Goal: Find specific page/section: Find specific page/section

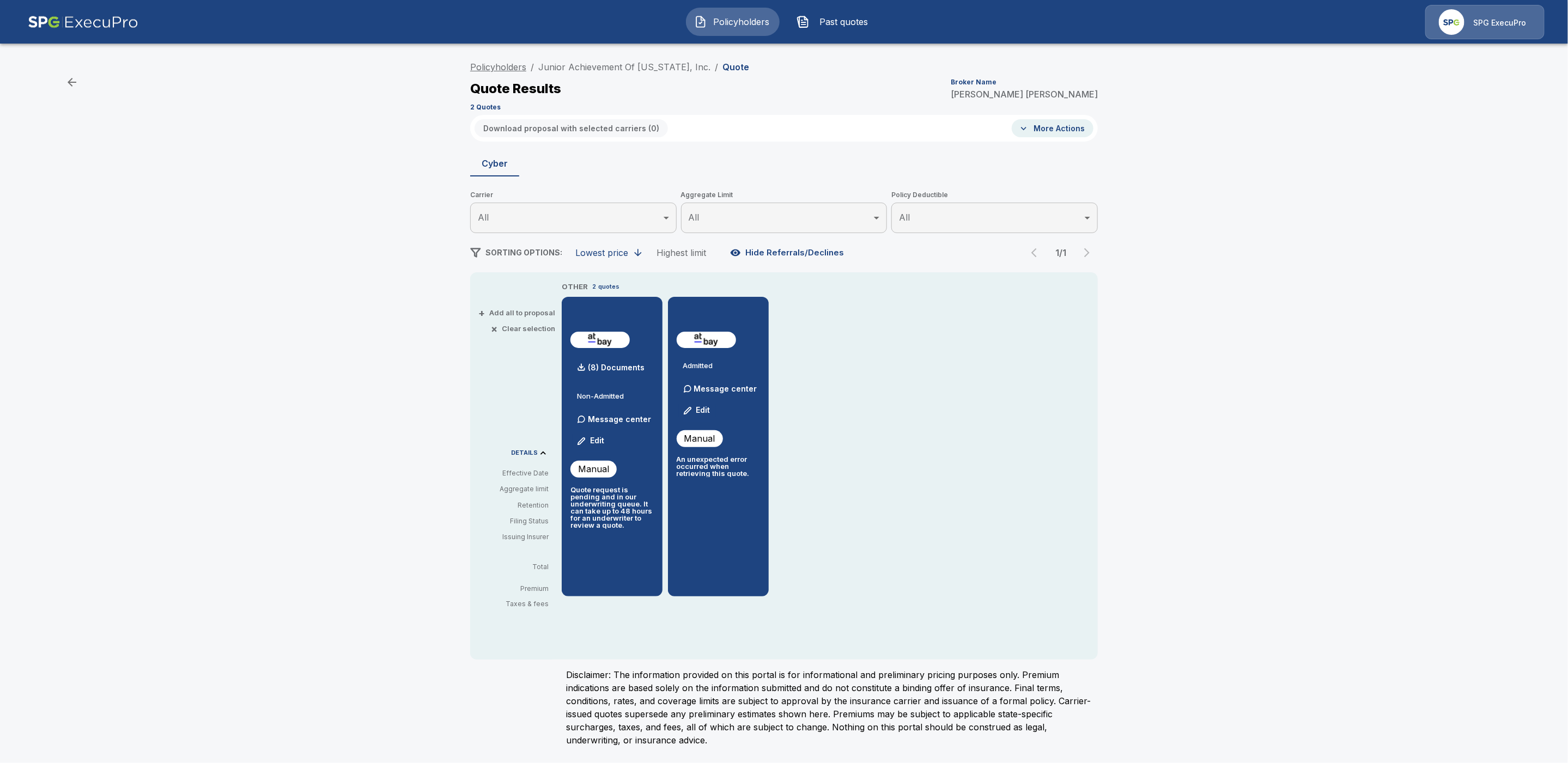
click at [491, 69] on link "Policyholders" at bounding box center [498, 67] width 56 height 11
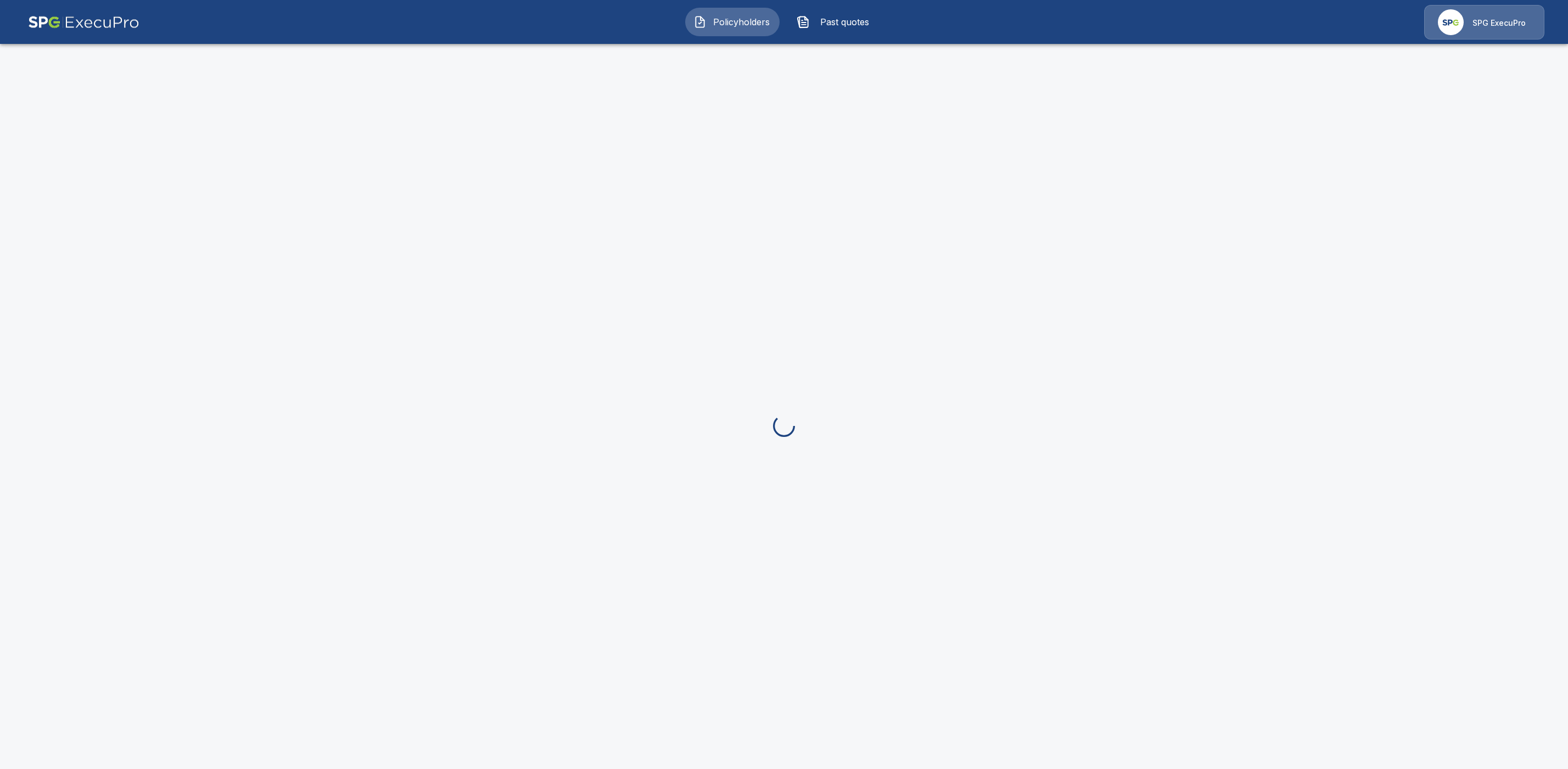
click at [1476, 24] on p "SPG ExecuPro" at bounding box center [1499, 23] width 53 height 11
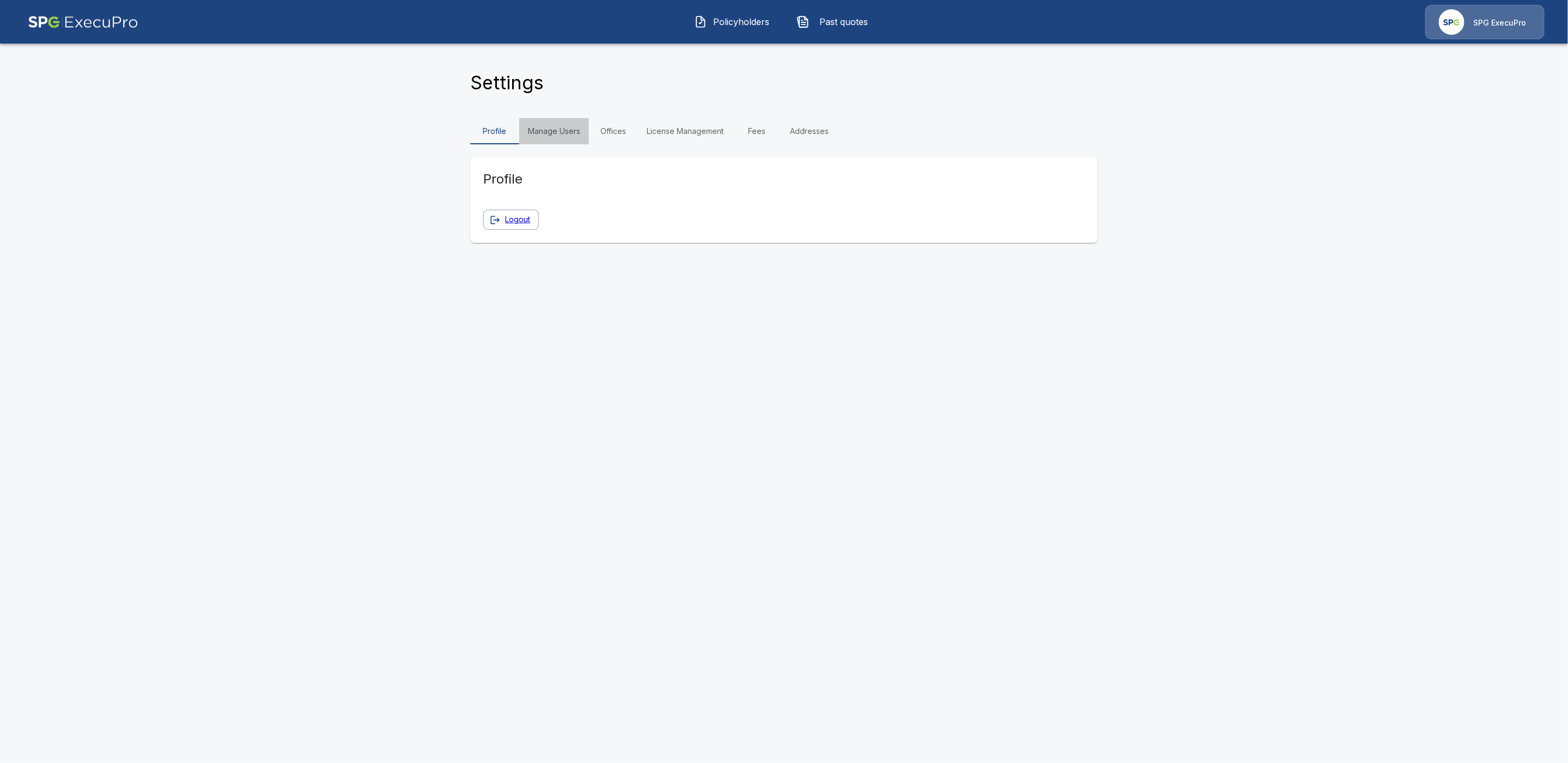
click at [579, 131] on link "Manage Users" at bounding box center [554, 131] width 70 height 26
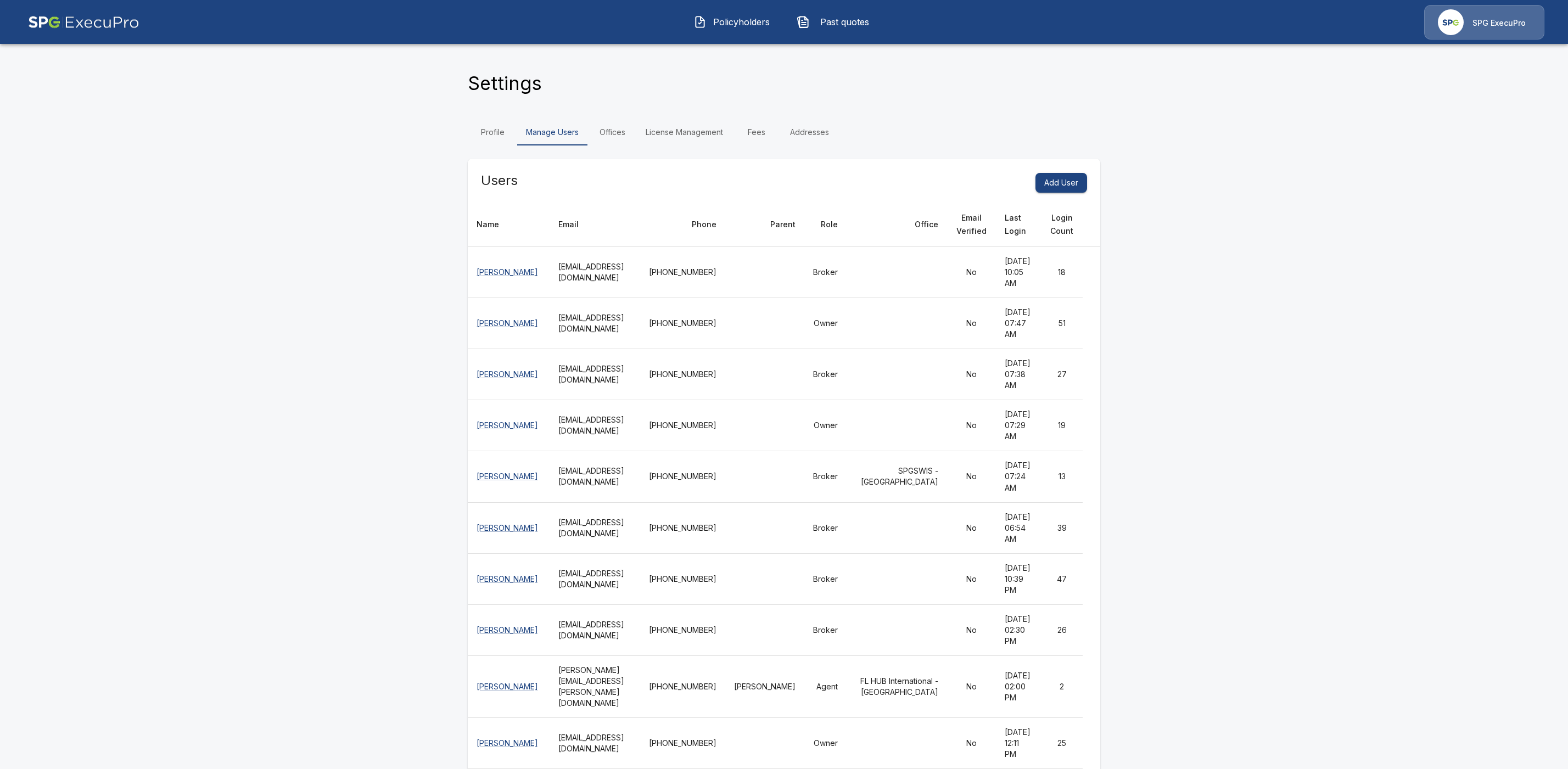
scroll to position [3956, 0]
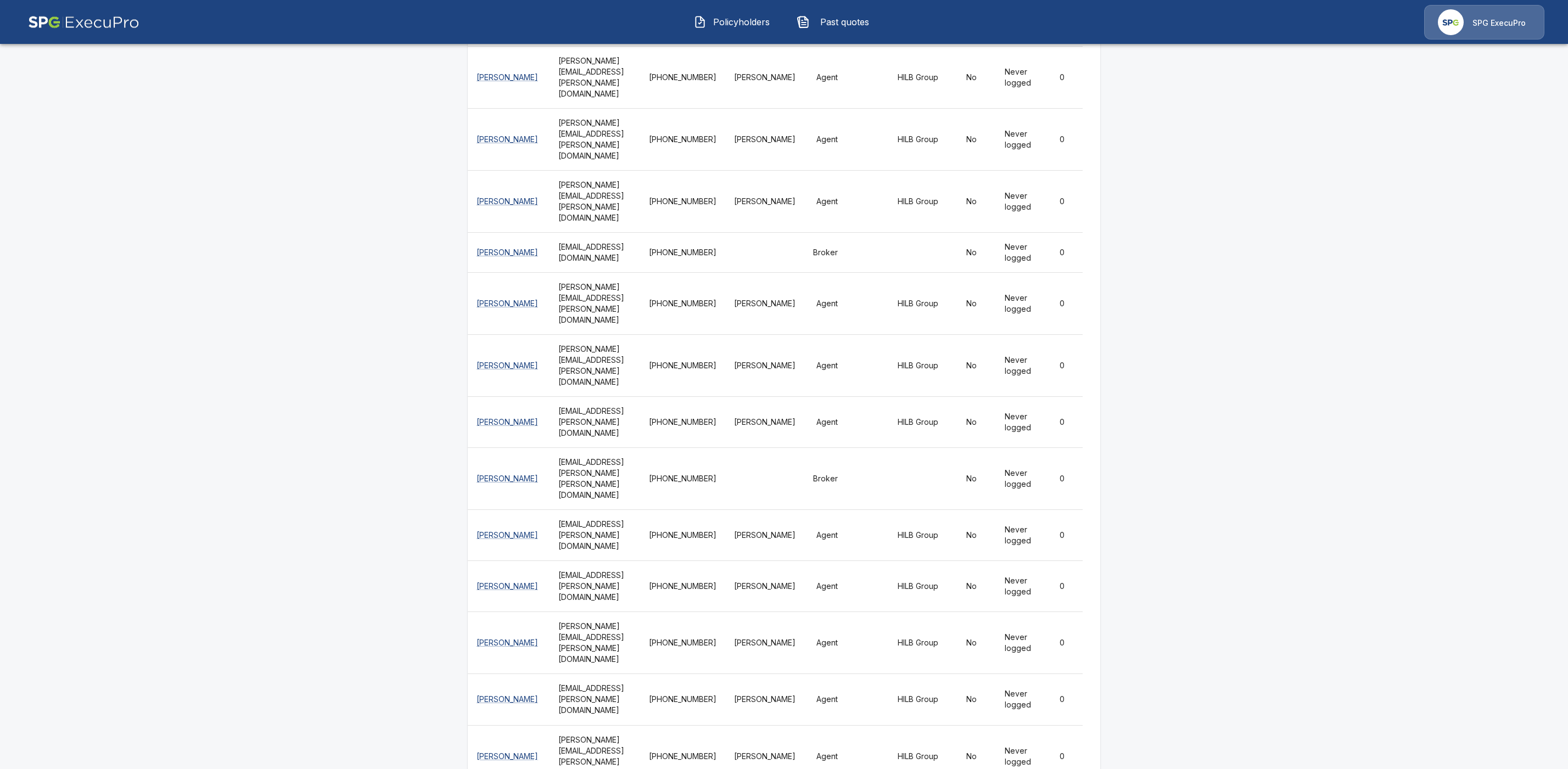
click at [66, 23] on img at bounding box center [83, 22] width 111 height 35
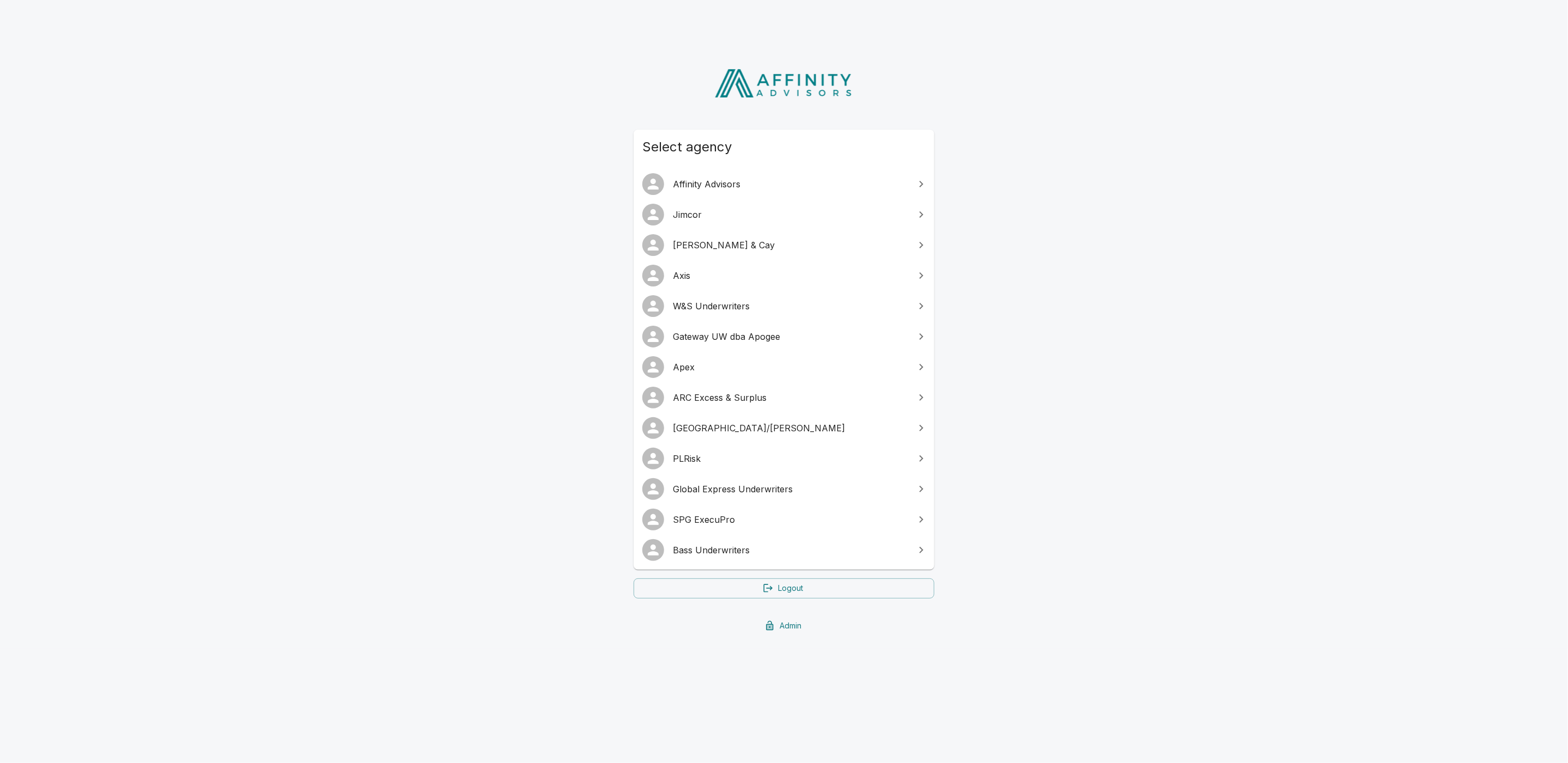
click at [726, 485] on span "Global Express Underwriters" at bounding box center [790, 489] width 235 height 13
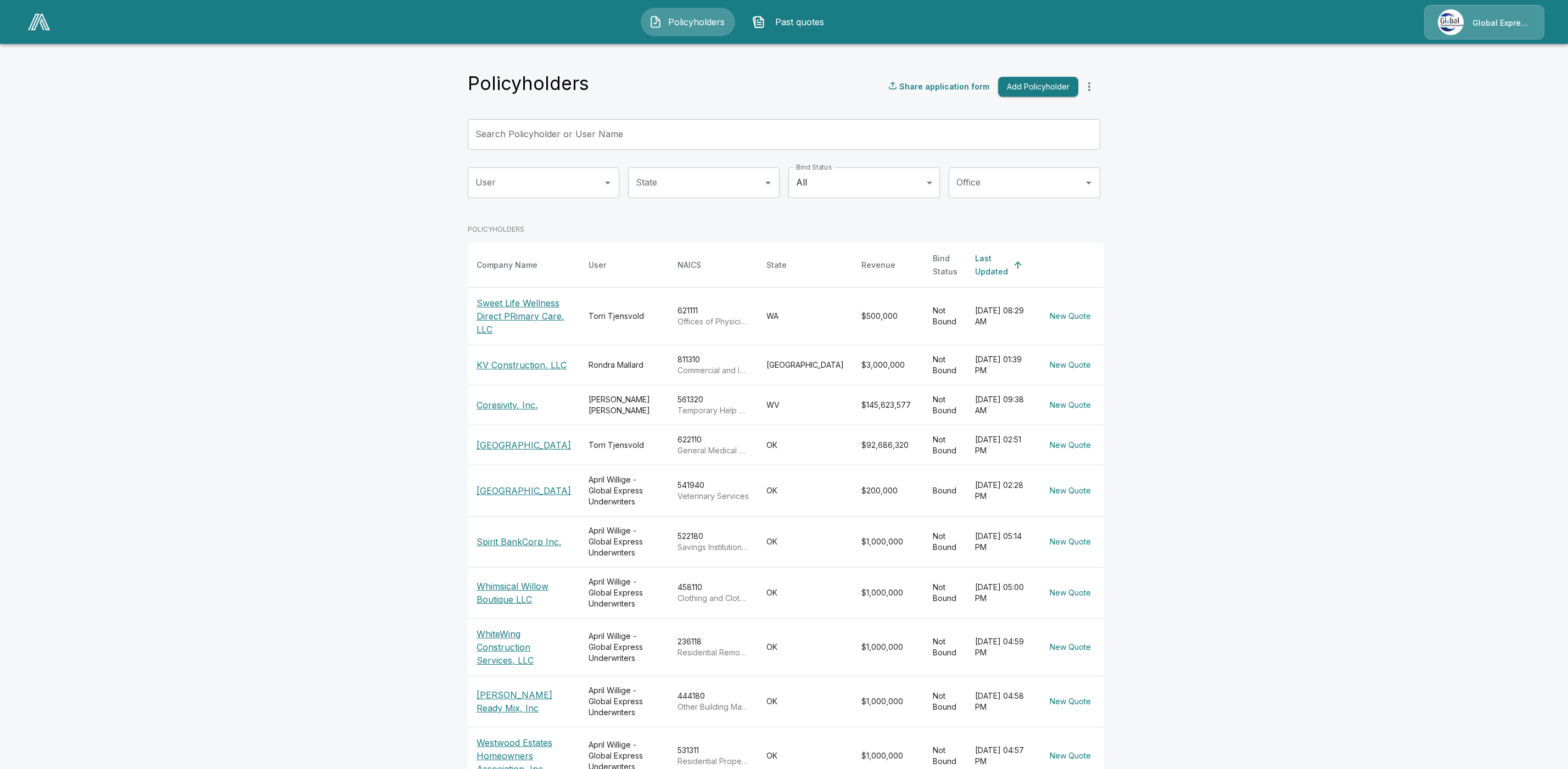
click at [501, 134] on input "Search Policyholder or User Name" at bounding box center [777, 134] width 620 height 30
paste input "**********"
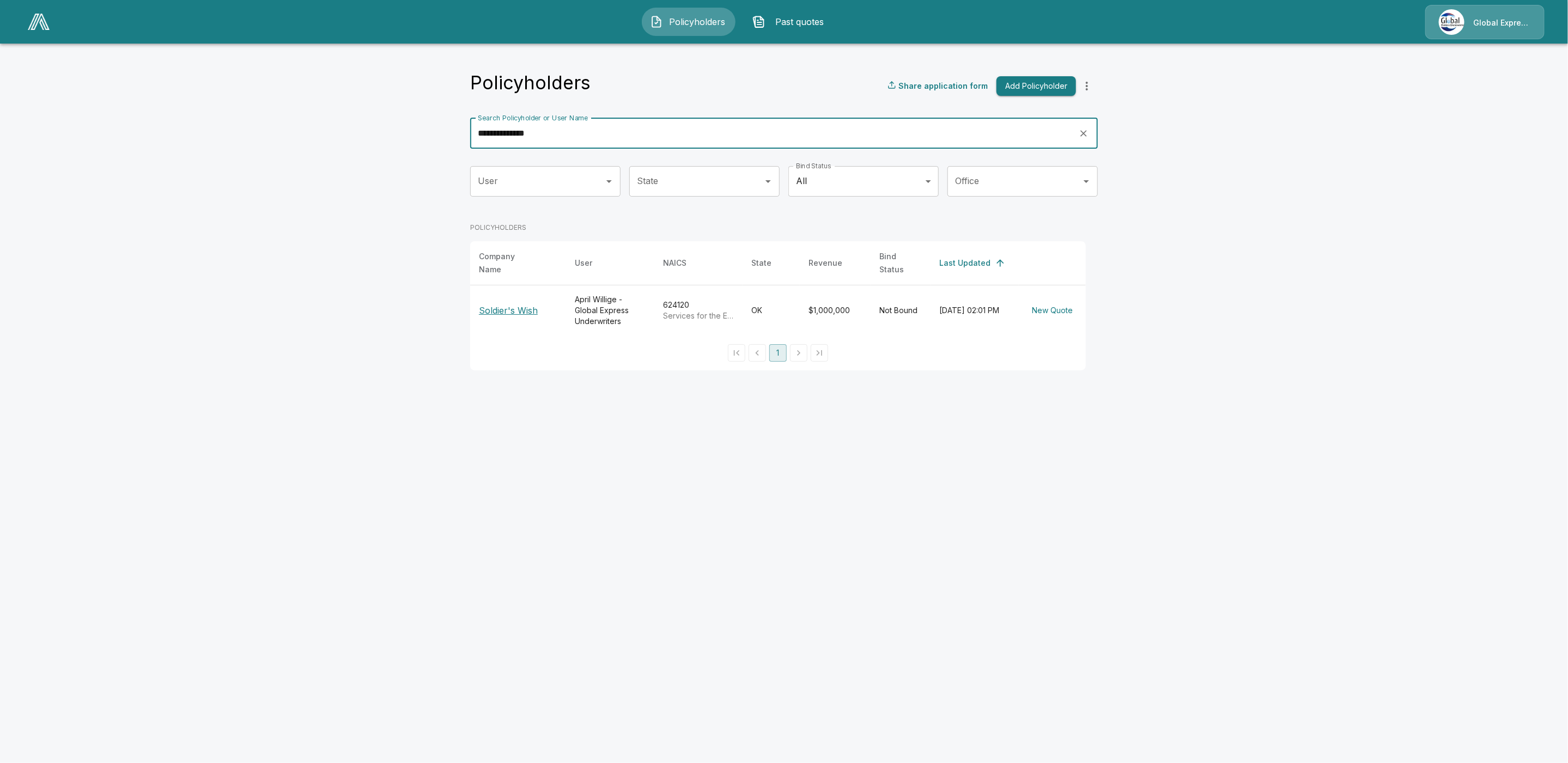
type input "**********"
click at [525, 306] on p "Soldier's Wish" at bounding box center [518, 310] width 78 height 13
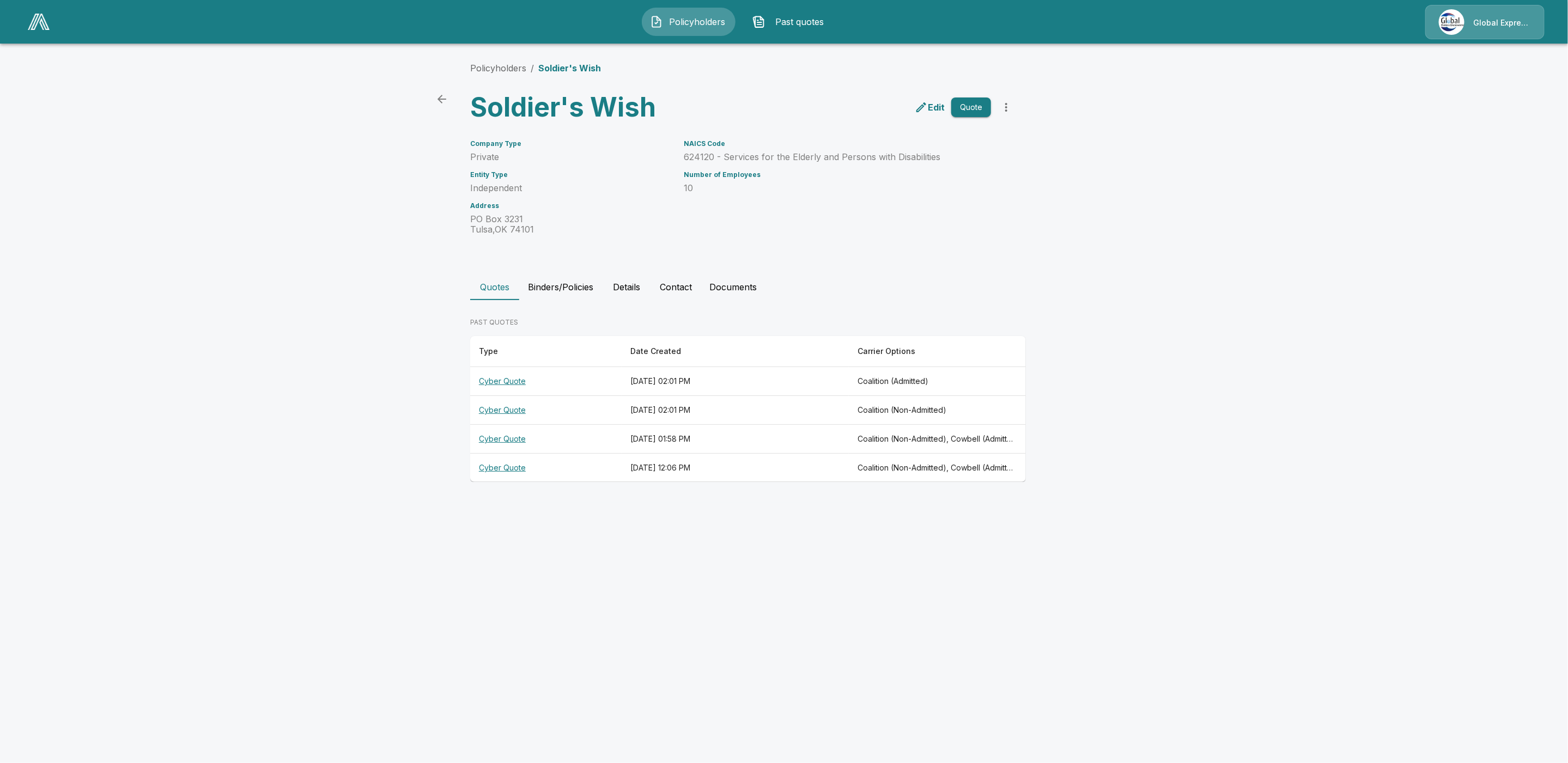
drag, startPoint x: 504, startPoint y: 467, endPoint x: 506, endPoint y: 472, distance: 5.4
click at [504, 467] on th "Cyber Quote" at bounding box center [546, 468] width 152 height 29
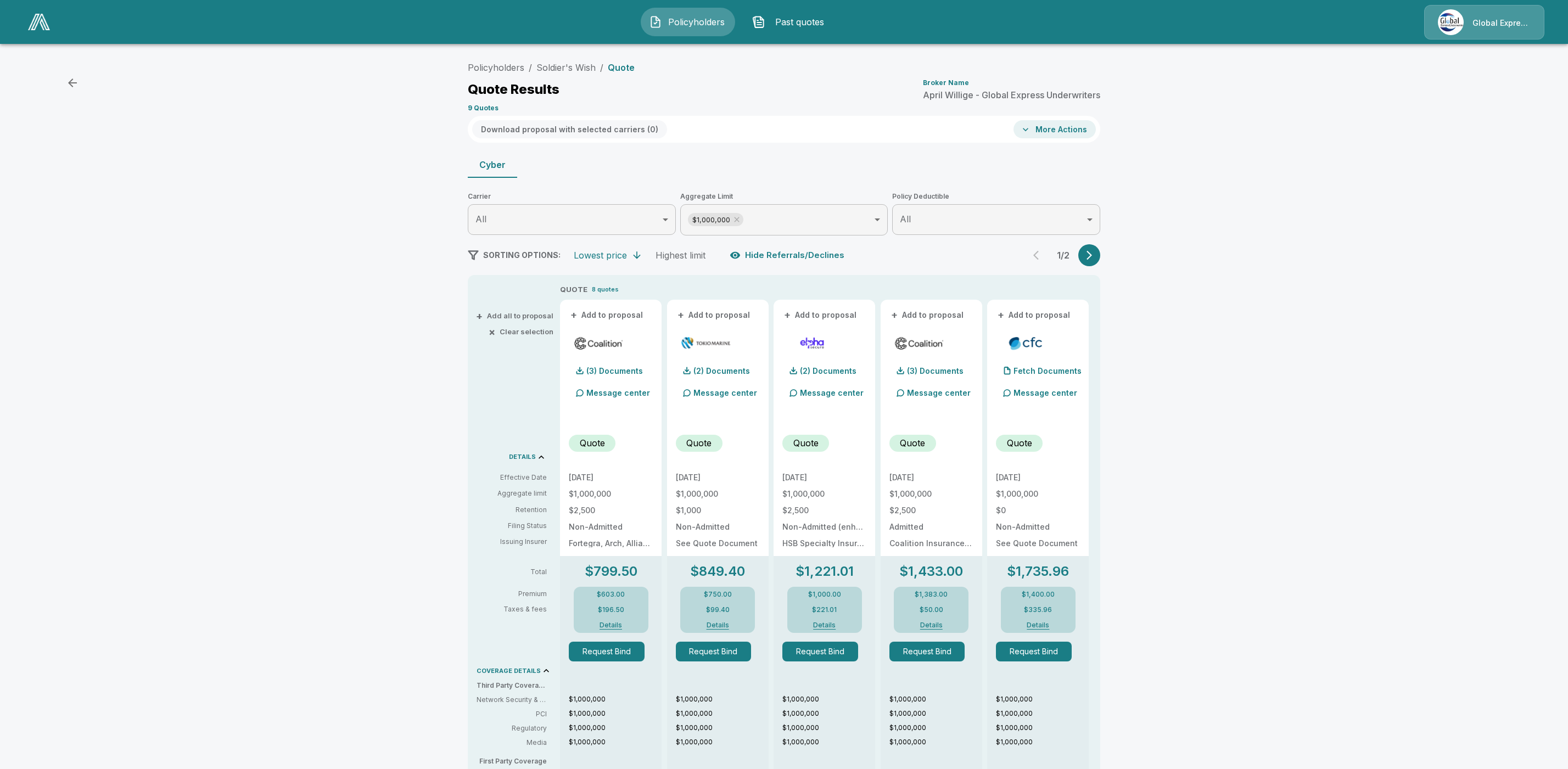
click at [1095, 255] on icon "button" at bounding box center [1089, 255] width 11 height 11
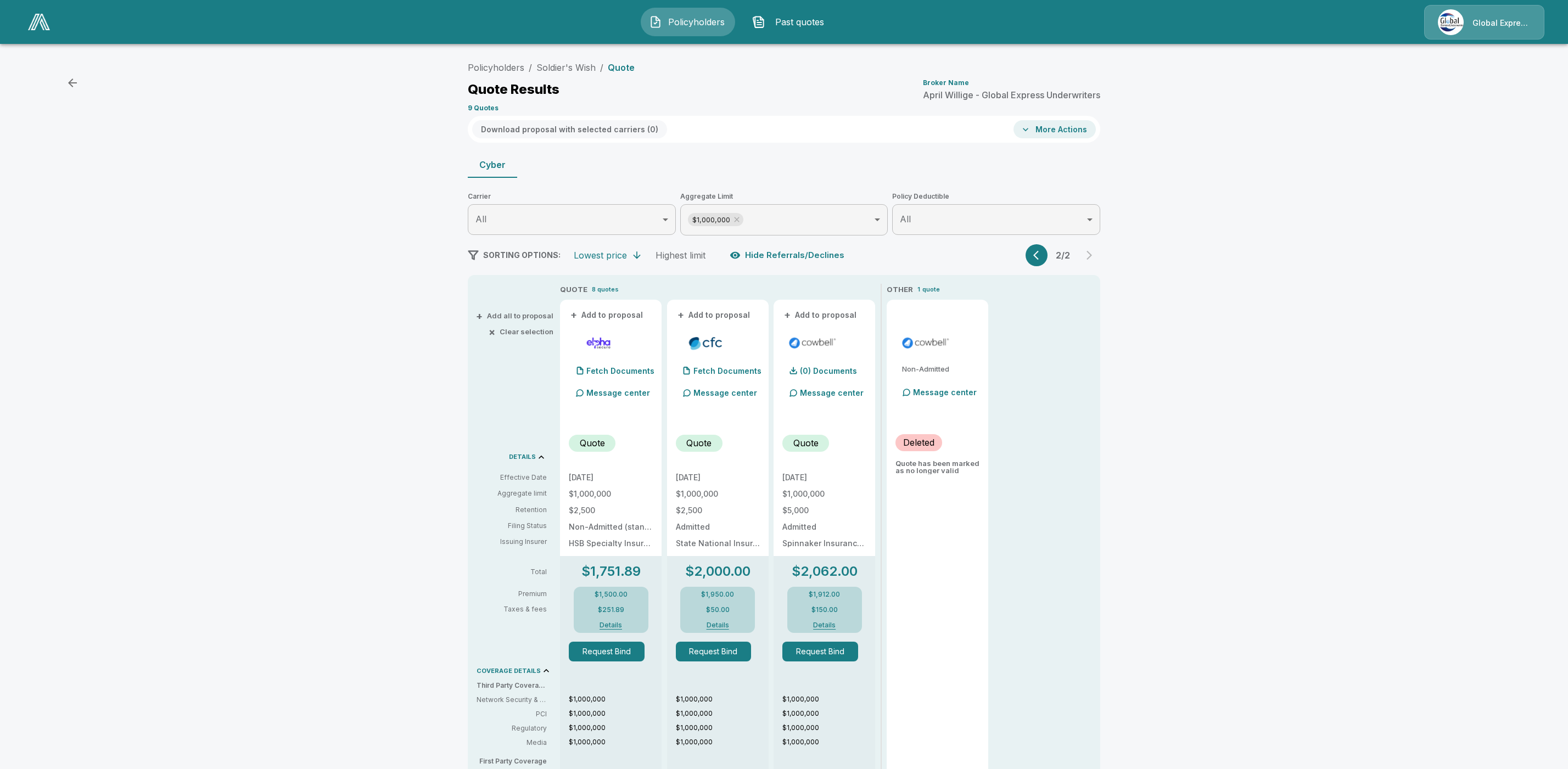
click at [1100, 256] on div "2 / 2" at bounding box center [1063, 255] width 75 height 22
click at [1044, 258] on icon "button" at bounding box center [1039, 255] width 11 height 11
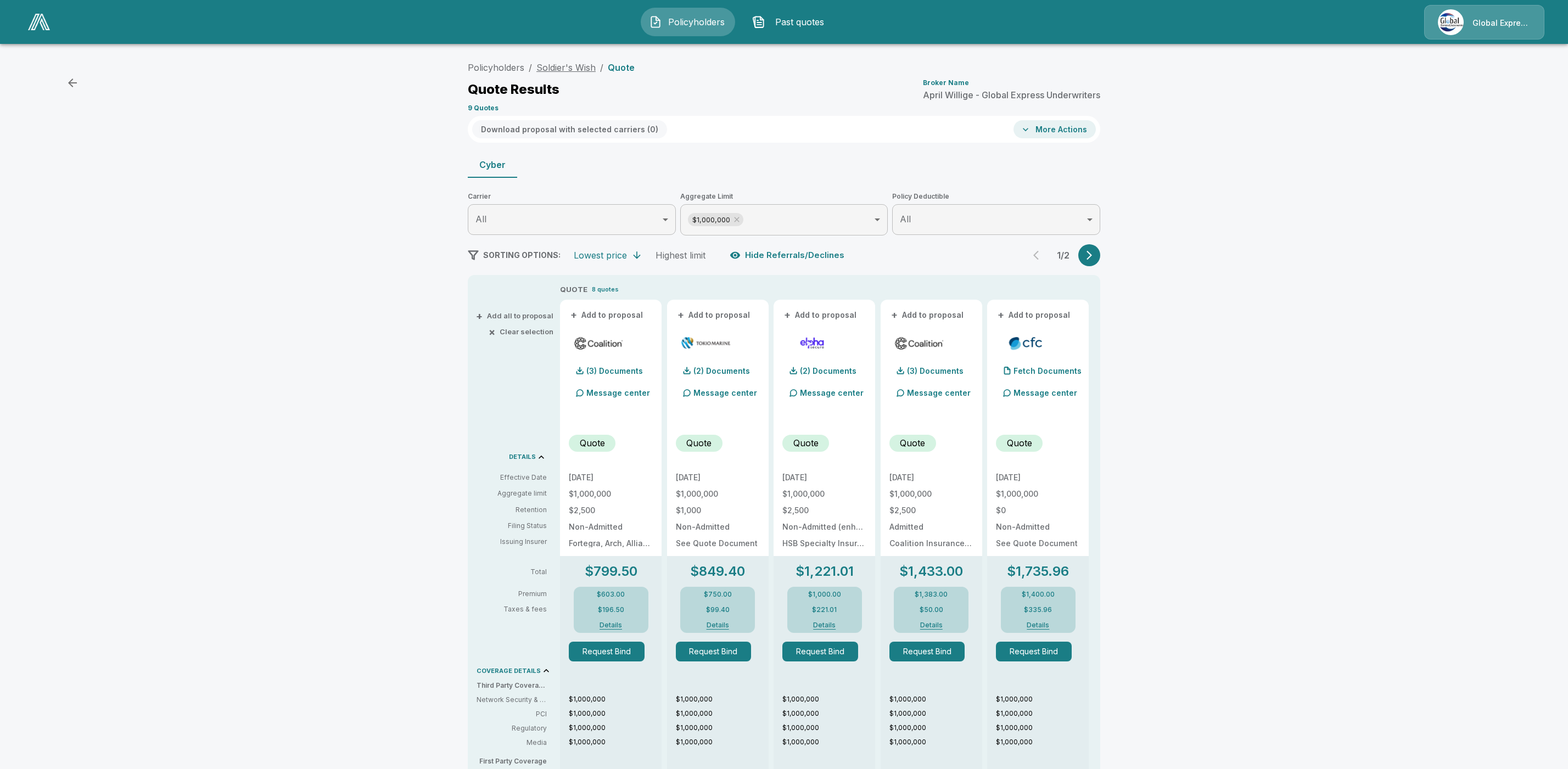
click at [572, 71] on link "Soldier's Wish" at bounding box center [566, 68] width 59 height 11
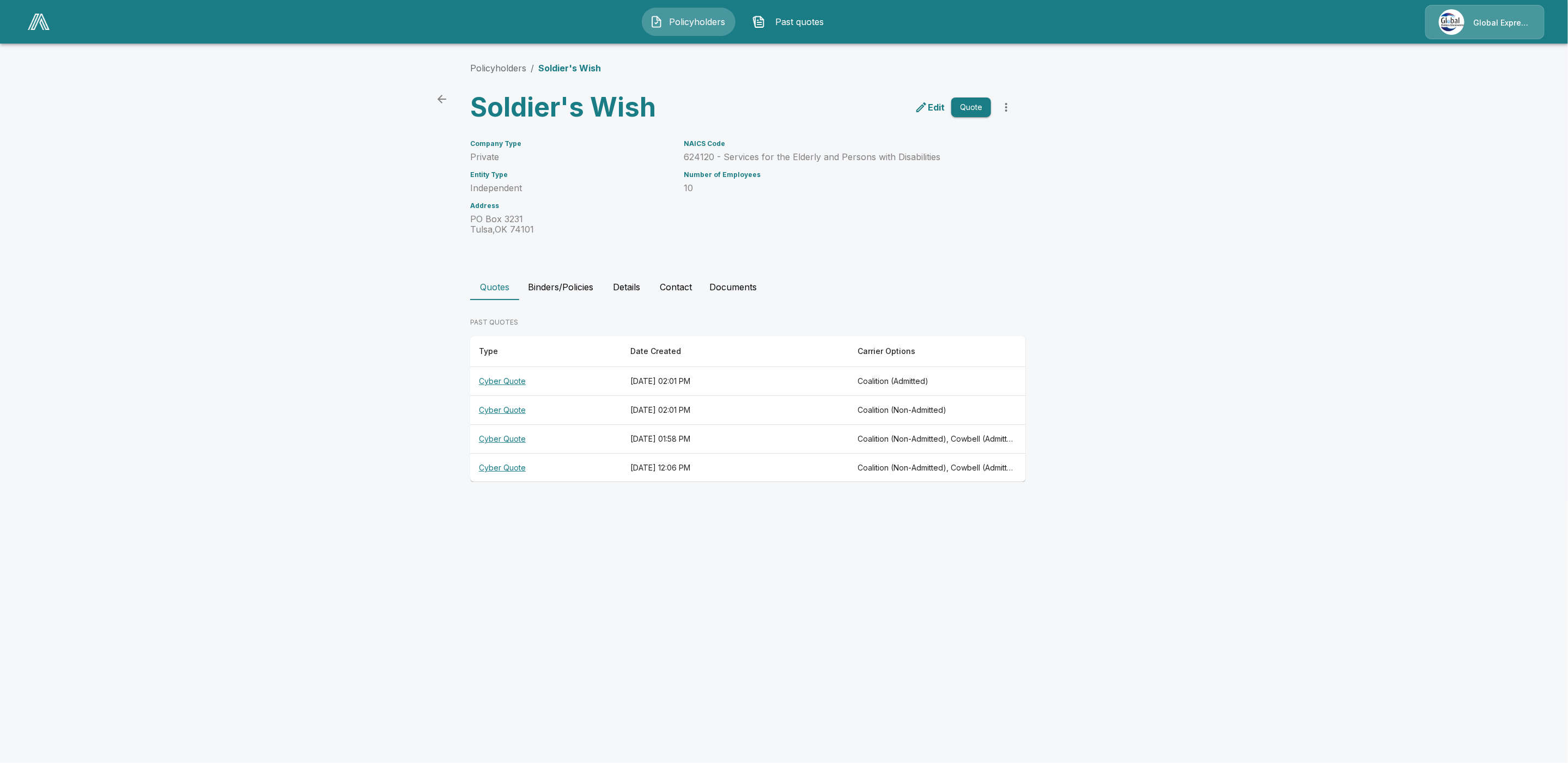
click at [501, 435] on th "Cyber Quote" at bounding box center [546, 439] width 152 height 29
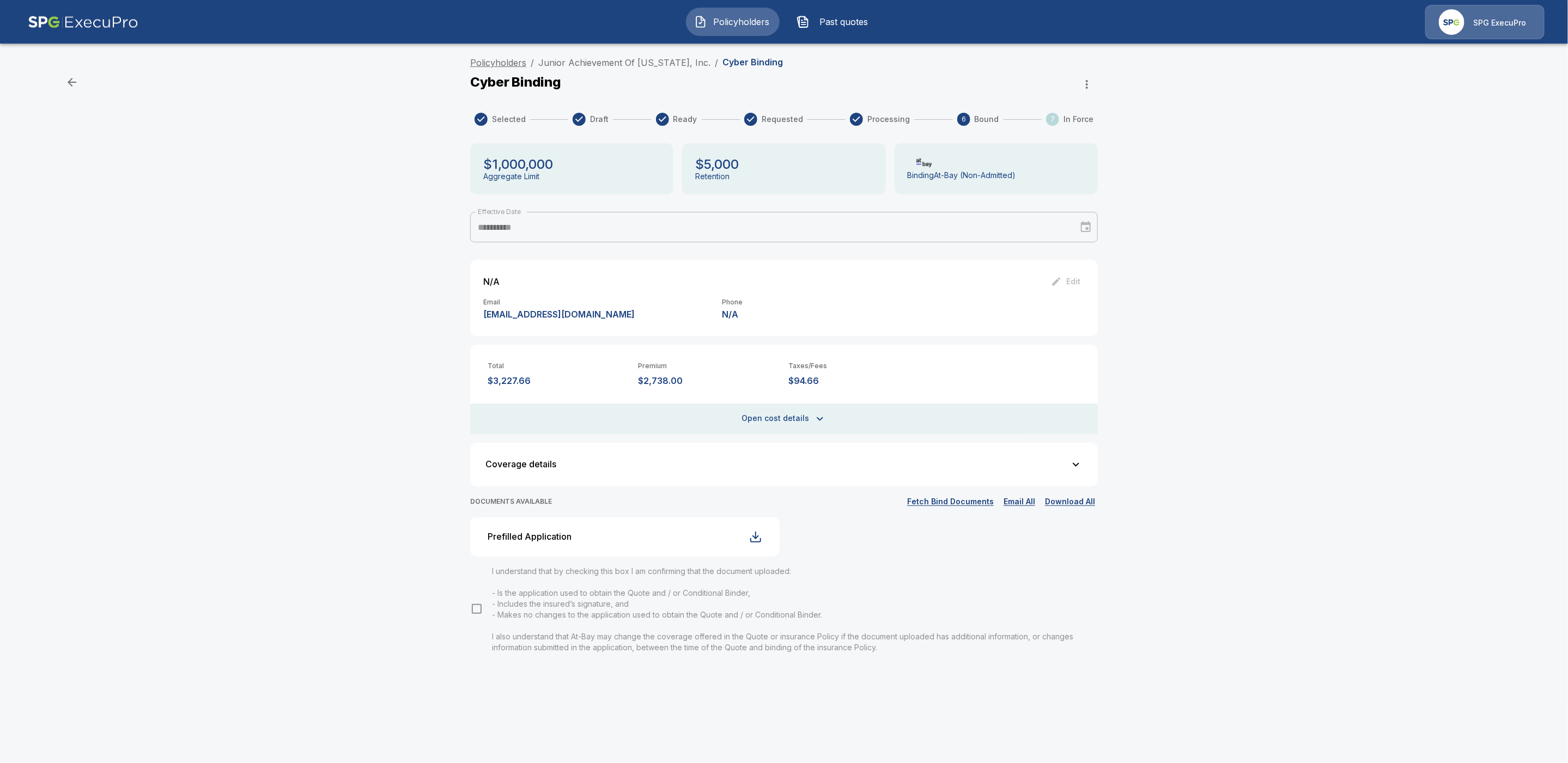
click at [496, 62] on link "Policyholders" at bounding box center [498, 62] width 56 height 11
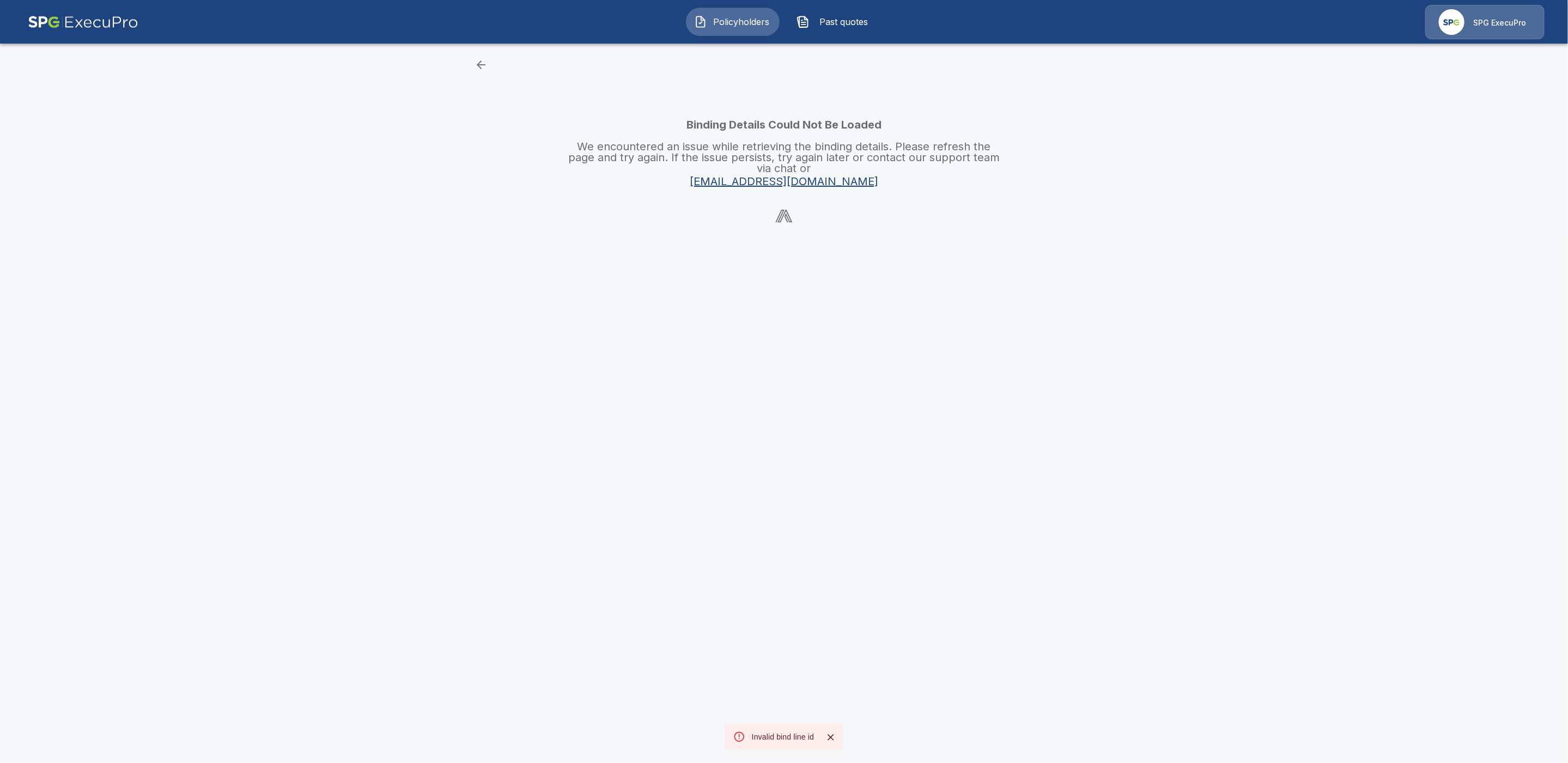
click at [484, 64] on icon "button" at bounding box center [481, 64] width 9 height 9
